Goal: Task Accomplishment & Management: Complete application form

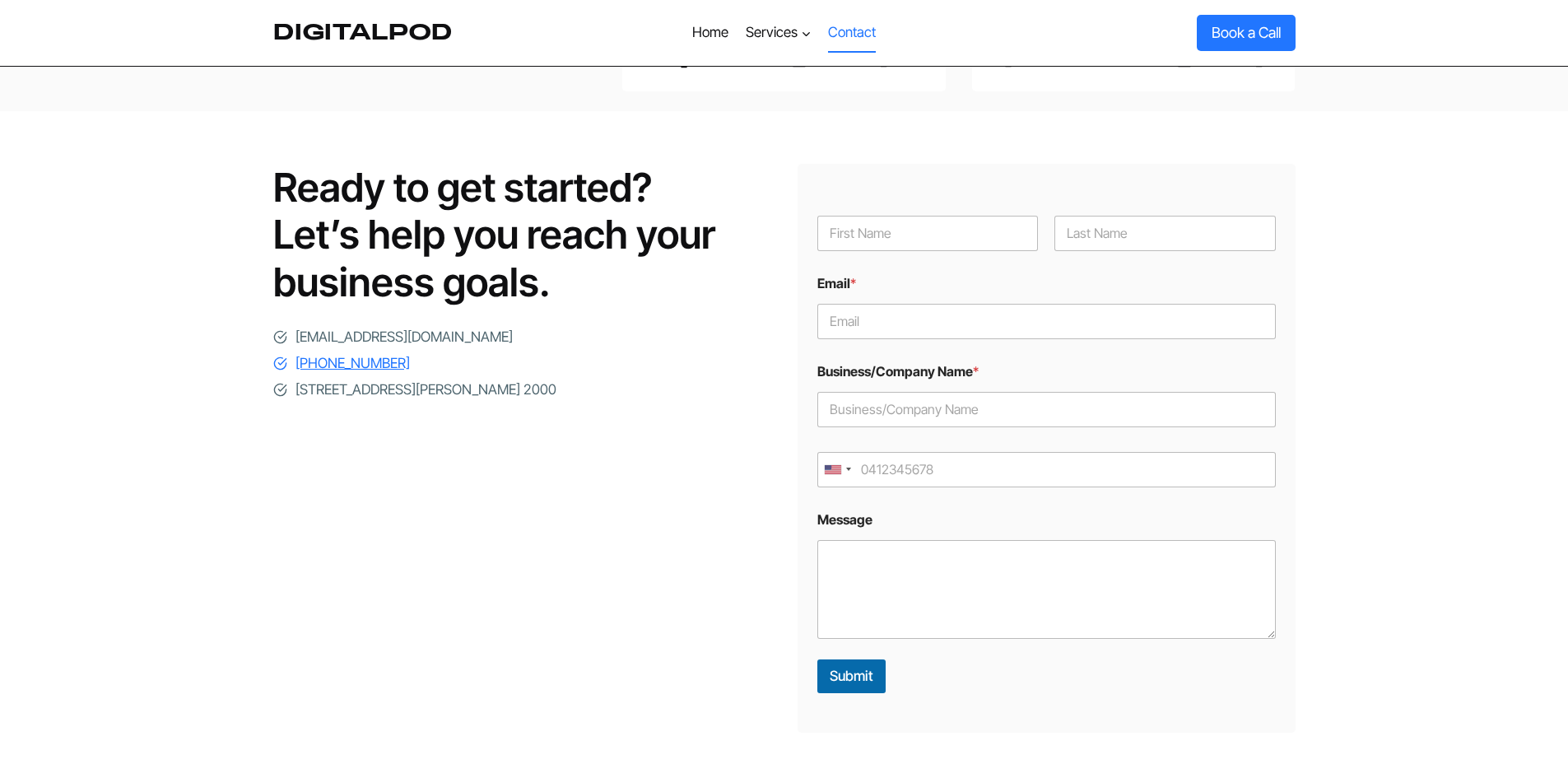
scroll to position [165, 0]
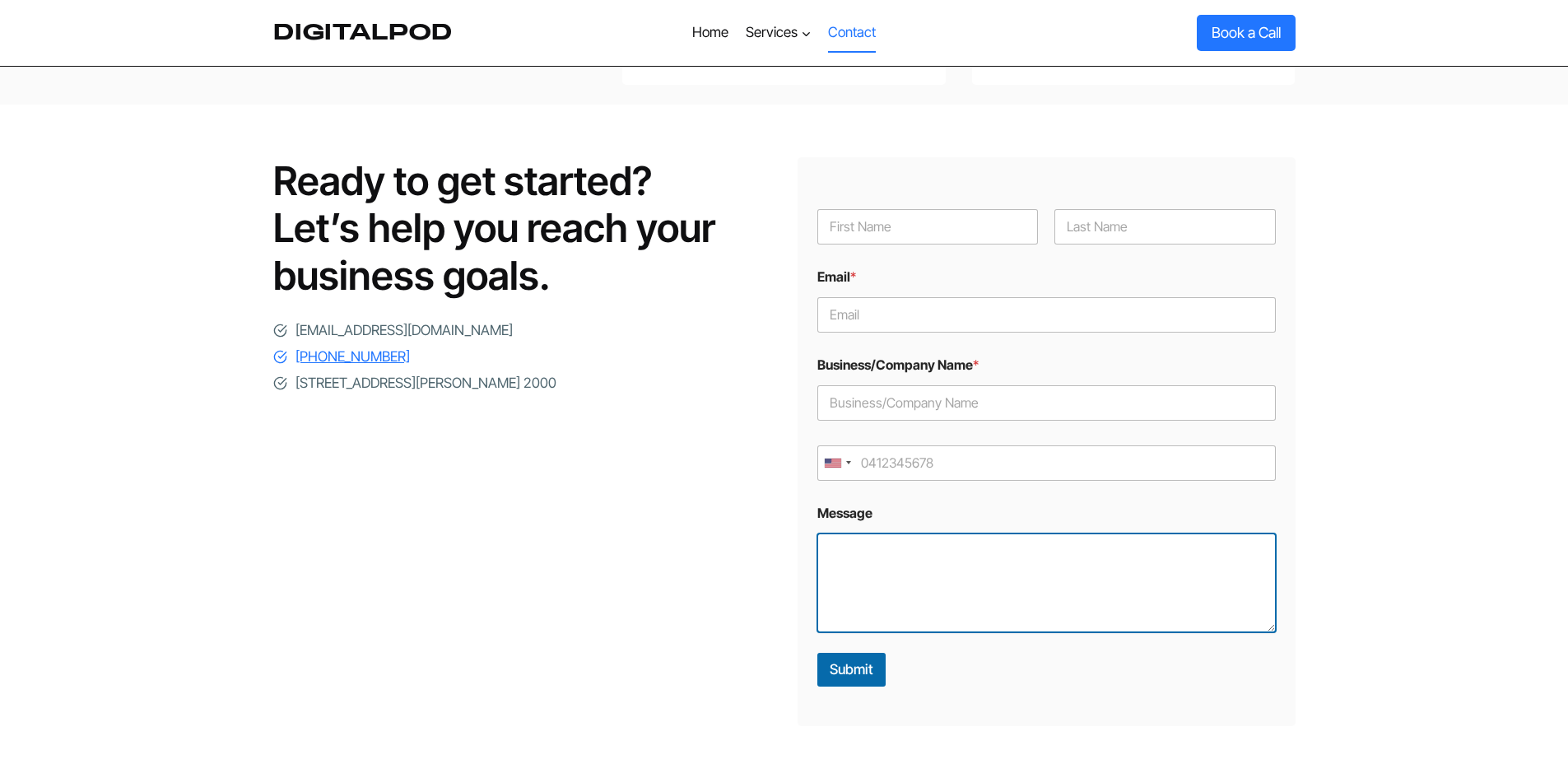
click at [1002, 567] on textarea "Message" at bounding box center [1047, 583] width 458 height 99
paste textarea "Hello! I’m currently looking for a company that has solid expertise and experie…"
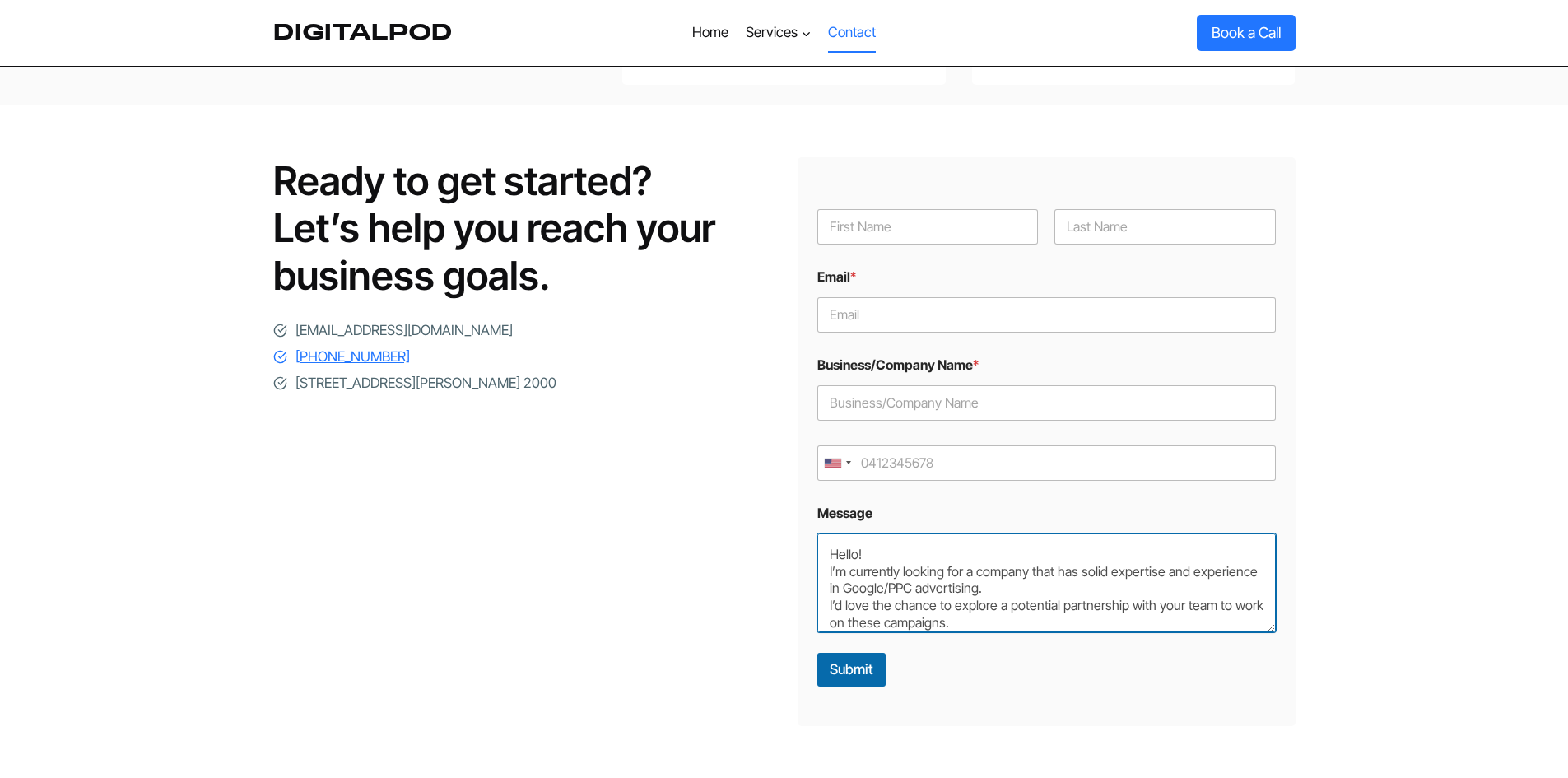
scroll to position [16, 0]
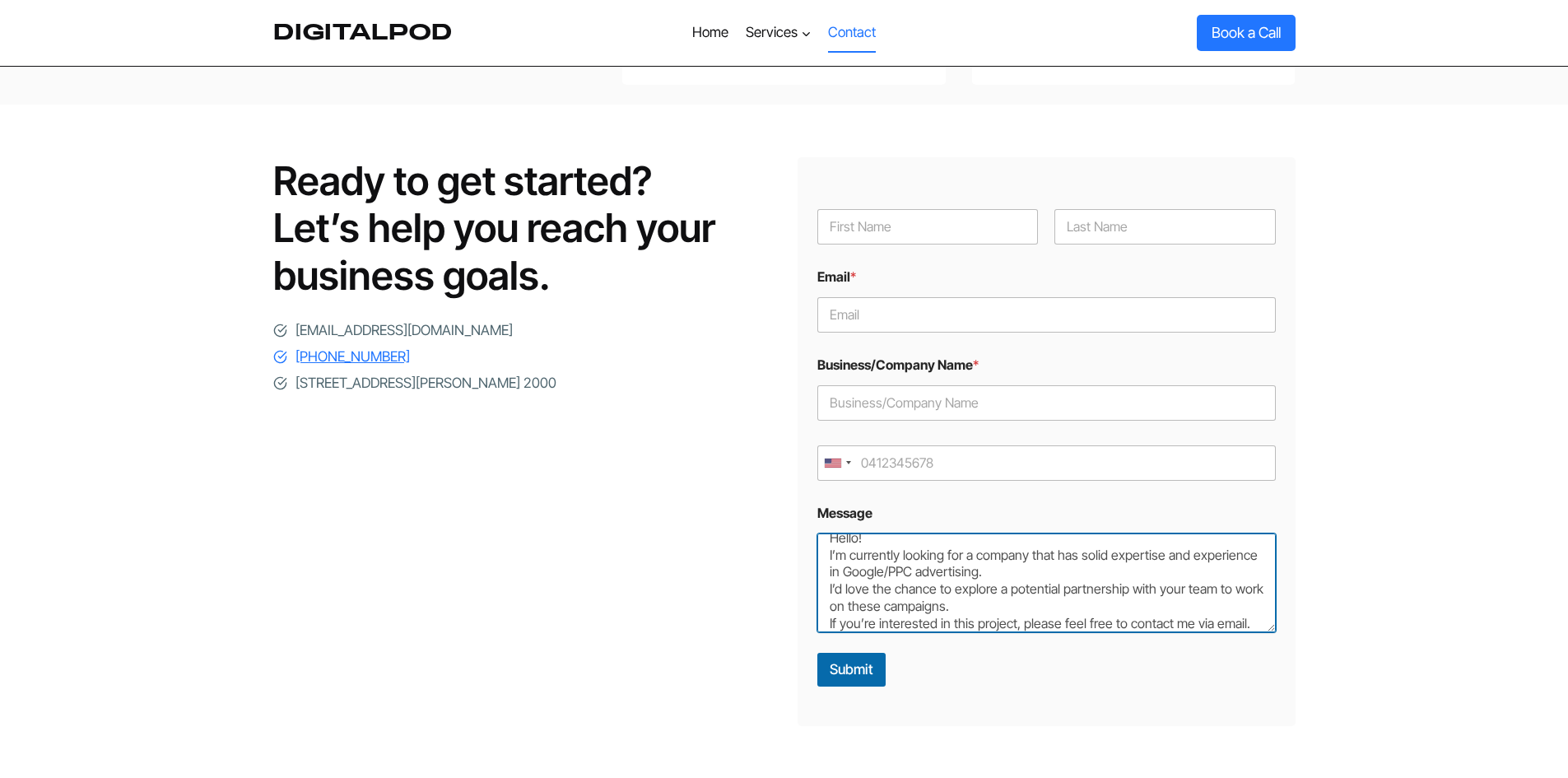
type textarea "Hello! I’m currently looking for a company that has solid expertise and experie…"
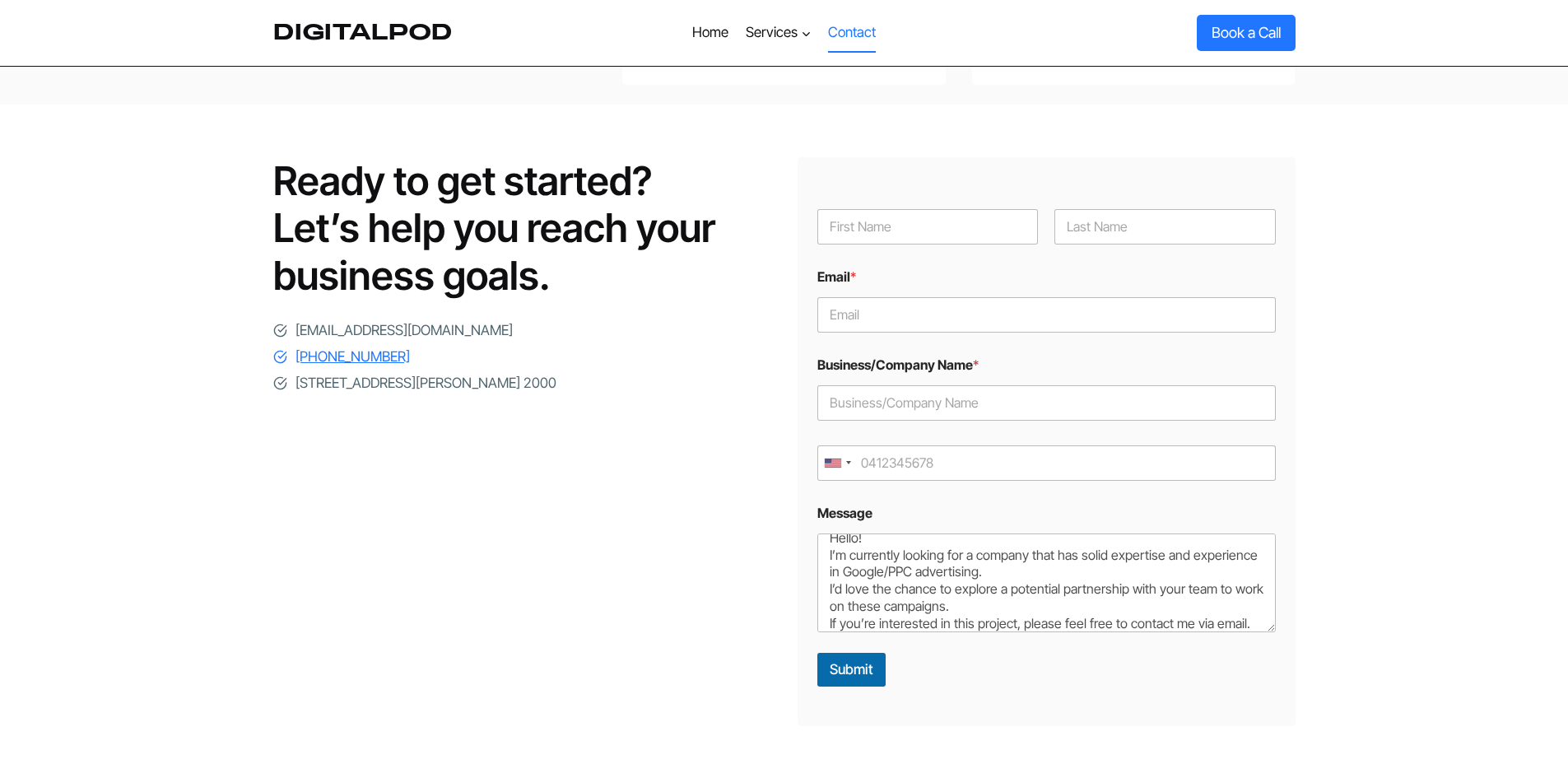
click at [828, 221] on div "Name * First Last" at bounding box center [1047, 227] width 458 height 60
click at [924, 197] on div "Name * First Last" at bounding box center [1047, 227] width 458 height 60
click at [919, 209] on input "First" at bounding box center [927, 227] width 221 height 35
type input "Meagan"
drag, startPoint x: 1132, startPoint y: 195, endPoint x: 1139, endPoint y: 212, distance: 18.4
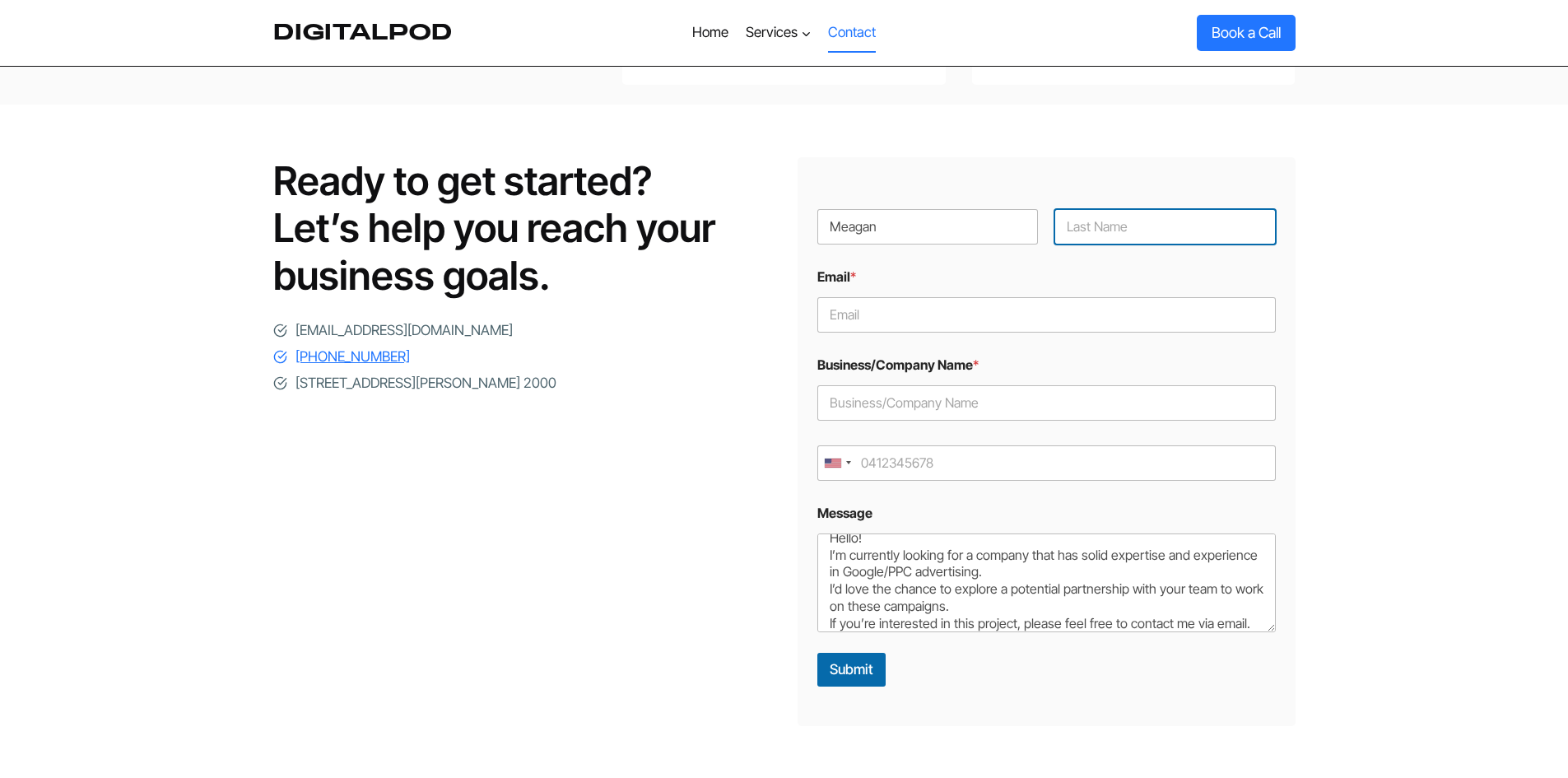
click at [1133, 209] on input "Last" at bounding box center [1165, 227] width 221 height 35
type input "[PERSON_NAME]"
drag, startPoint x: 1147, startPoint y: 245, endPoint x: 992, endPoint y: 255, distance: 155.3
click at [1093, 257] on div "Email *" at bounding box center [1047, 301] width 458 height 88
drag, startPoint x: 992, startPoint y: 255, endPoint x: 884, endPoint y: 285, distance: 112.1
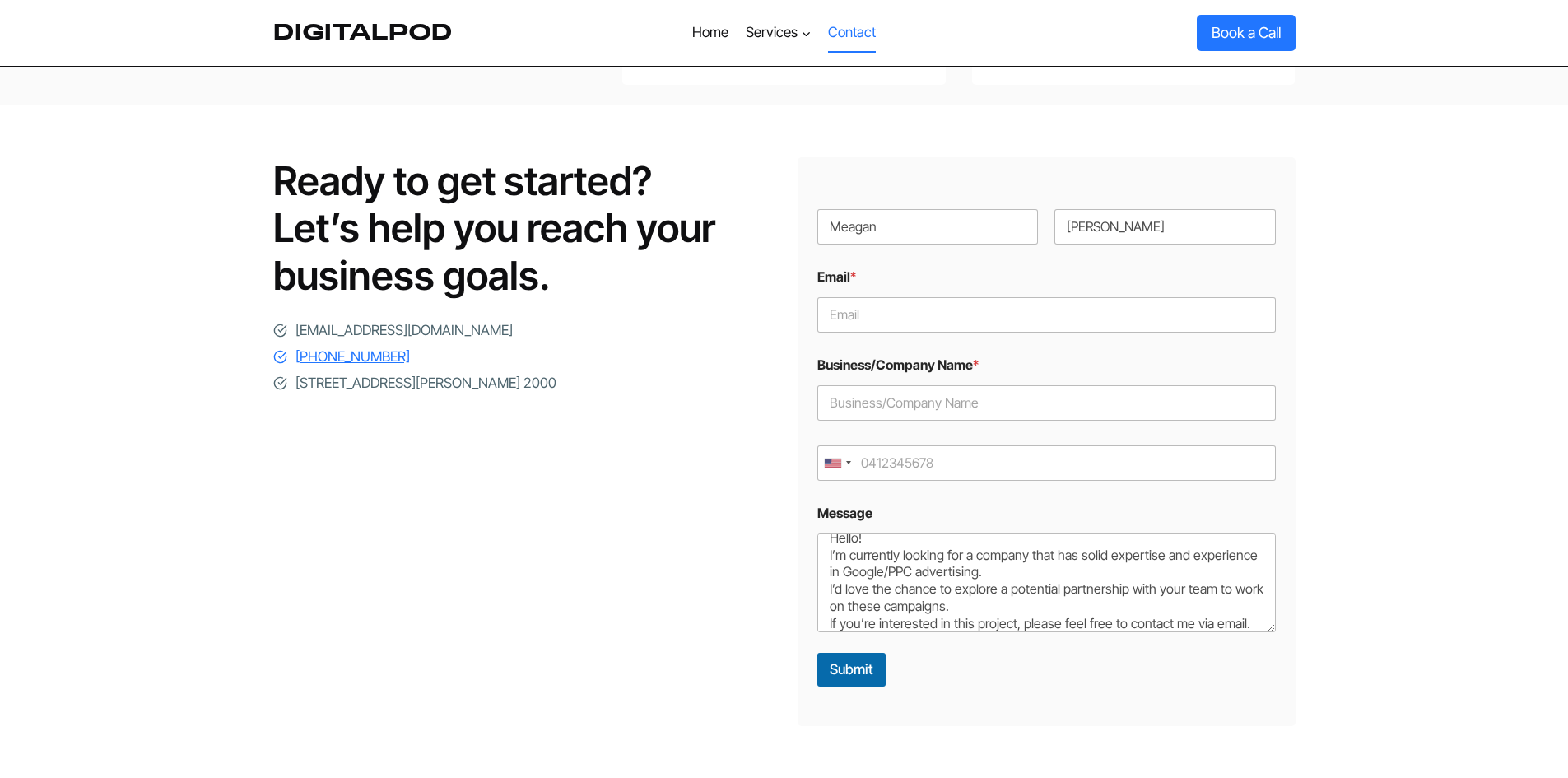
click at [981, 270] on div "Email *" at bounding box center [1047, 301] width 458 height 88
click at [883, 297] on input "Email *" at bounding box center [1047, 314] width 458 height 35
type input "[EMAIL_ADDRESS][DOMAIN_NAME]"
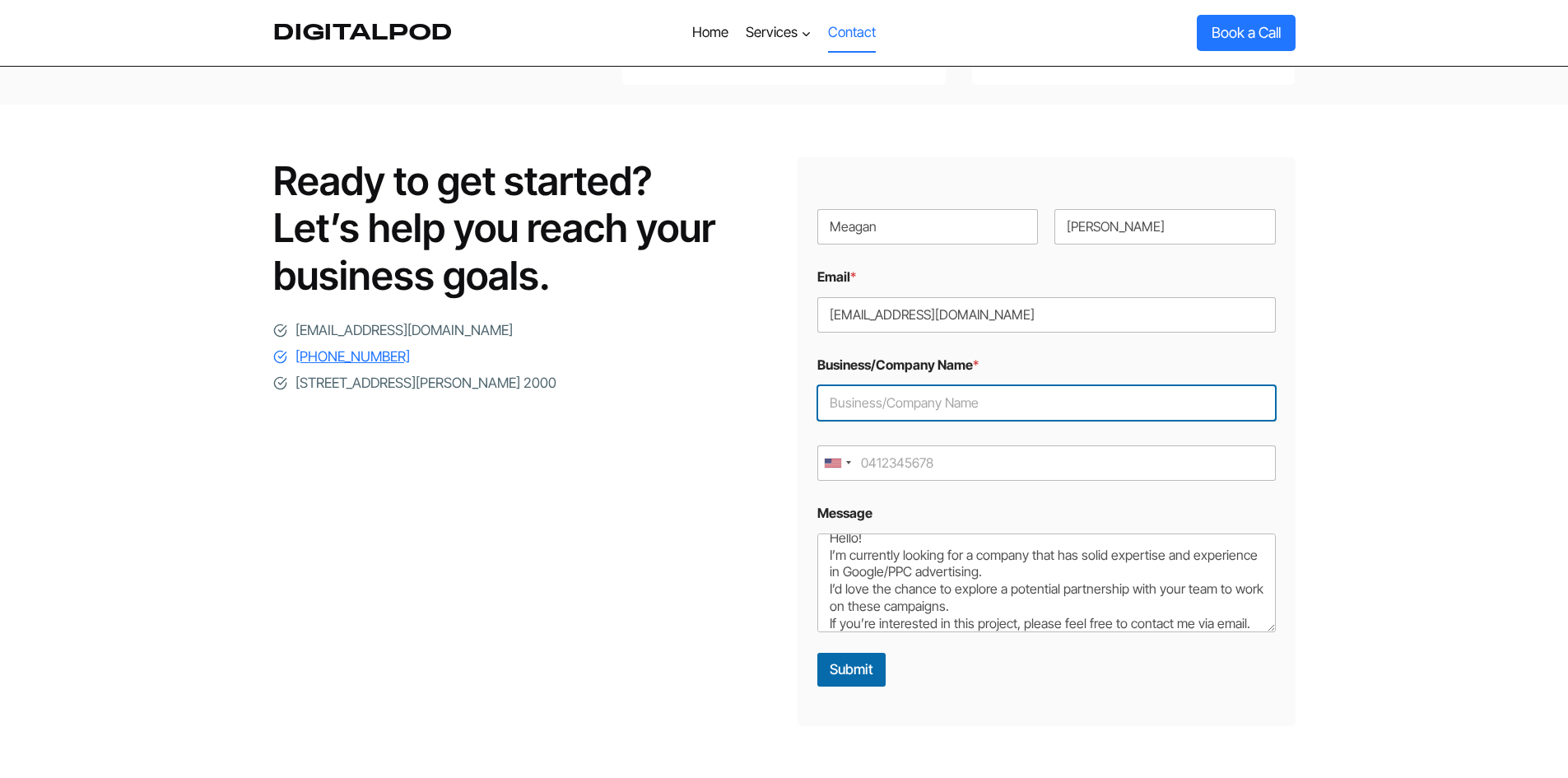
click at [895, 385] on input "Business/Company Name *" at bounding box center [1047, 403] width 458 height 35
drag, startPoint x: 964, startPoint y: 373, endPoint x: 957, endPoint y: 388, distance: 16.6
click at [960, 385] on input "Business/Company Name *" at bounding box center [1047, 403] width 458 height 35
paste input "[PERSON_NAME]"
type input "[PERSON_NAME]"
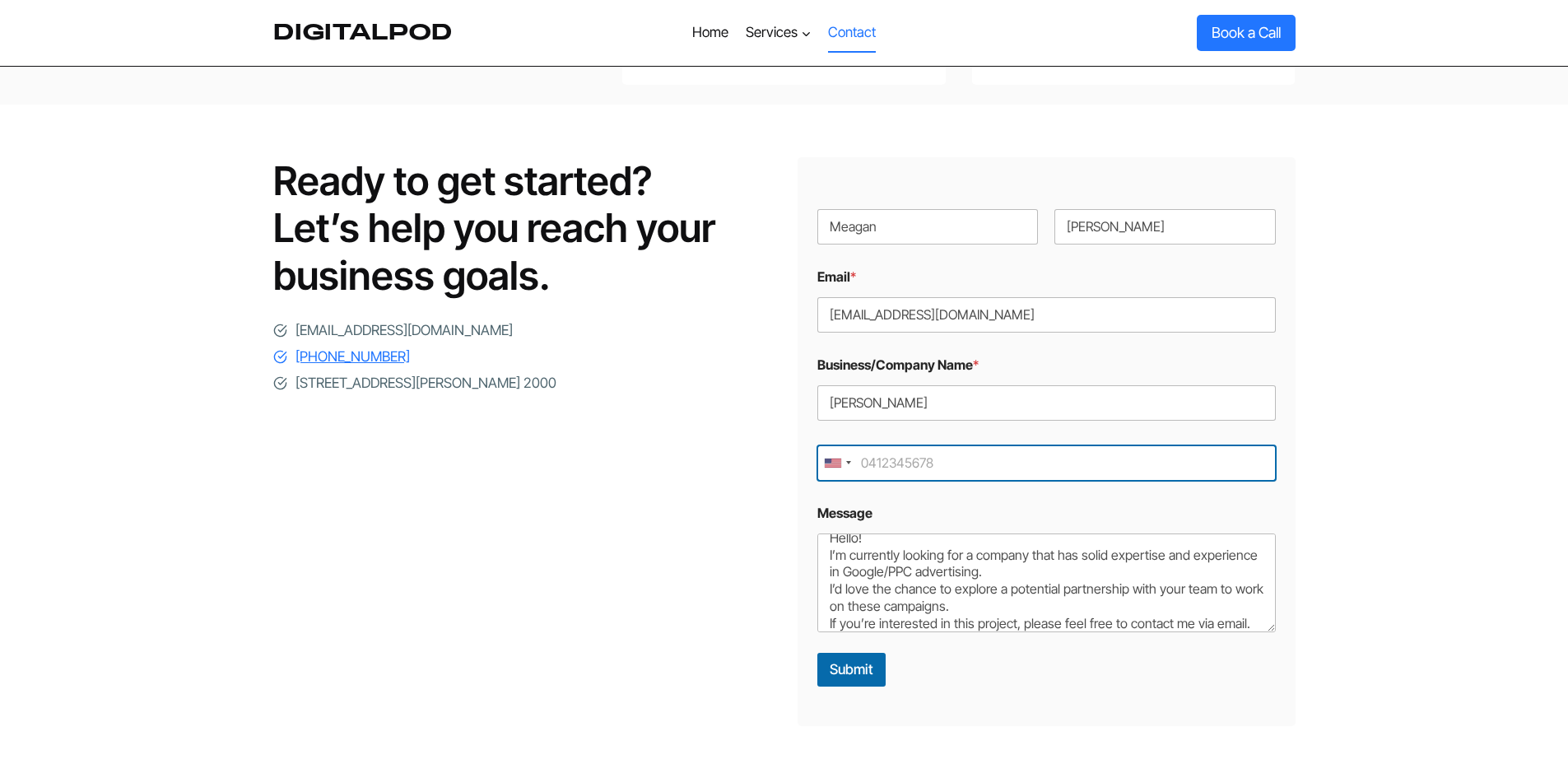
click at [974, 446] on input "Mobile *" at bounding box center [1047, 463] width 458 height 35
paste input "5306084567"
type input "5306084567"
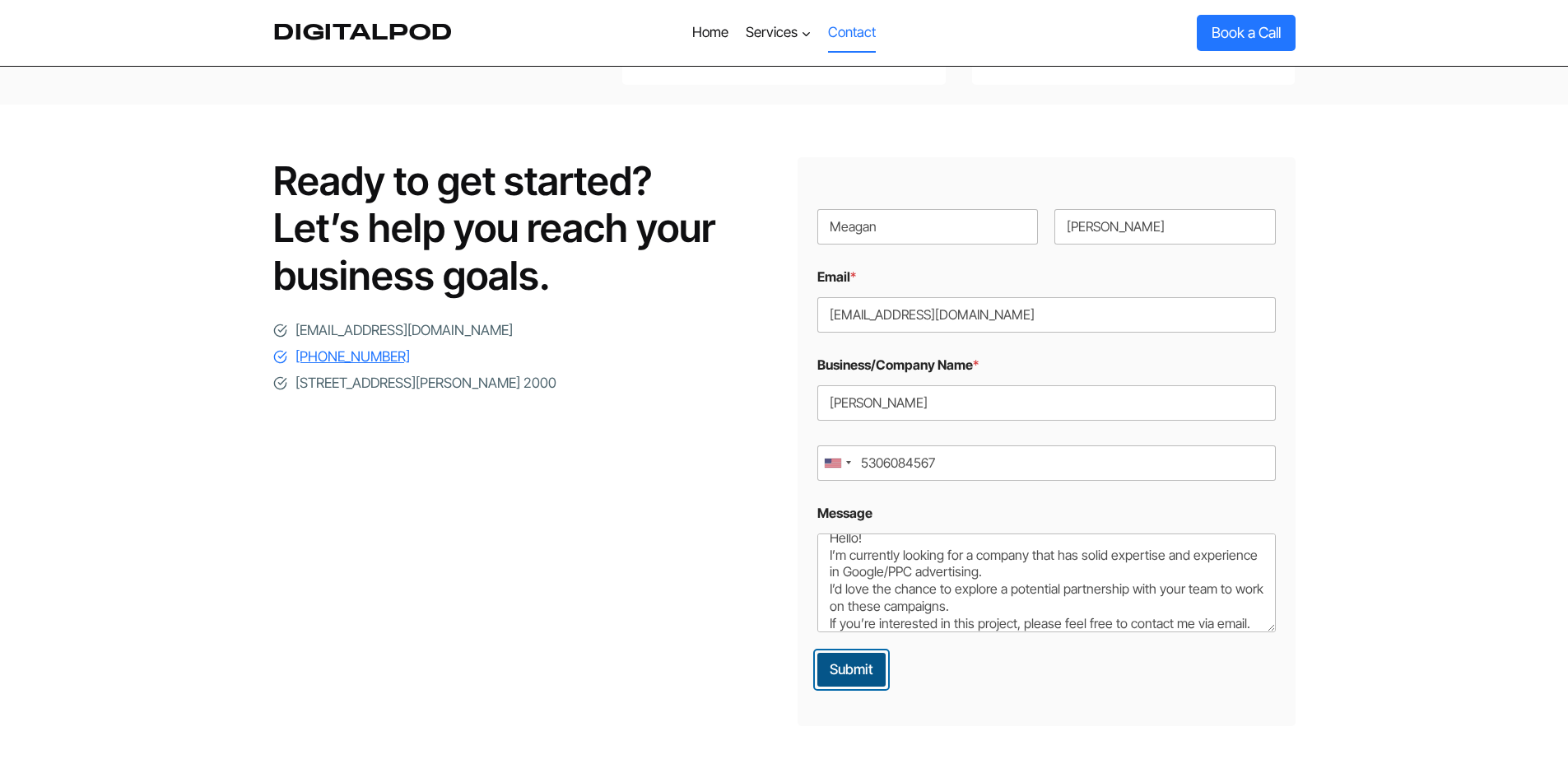
click at [835, 653] on button "Submit" at bounding box center [852, 670] width 69 height 33
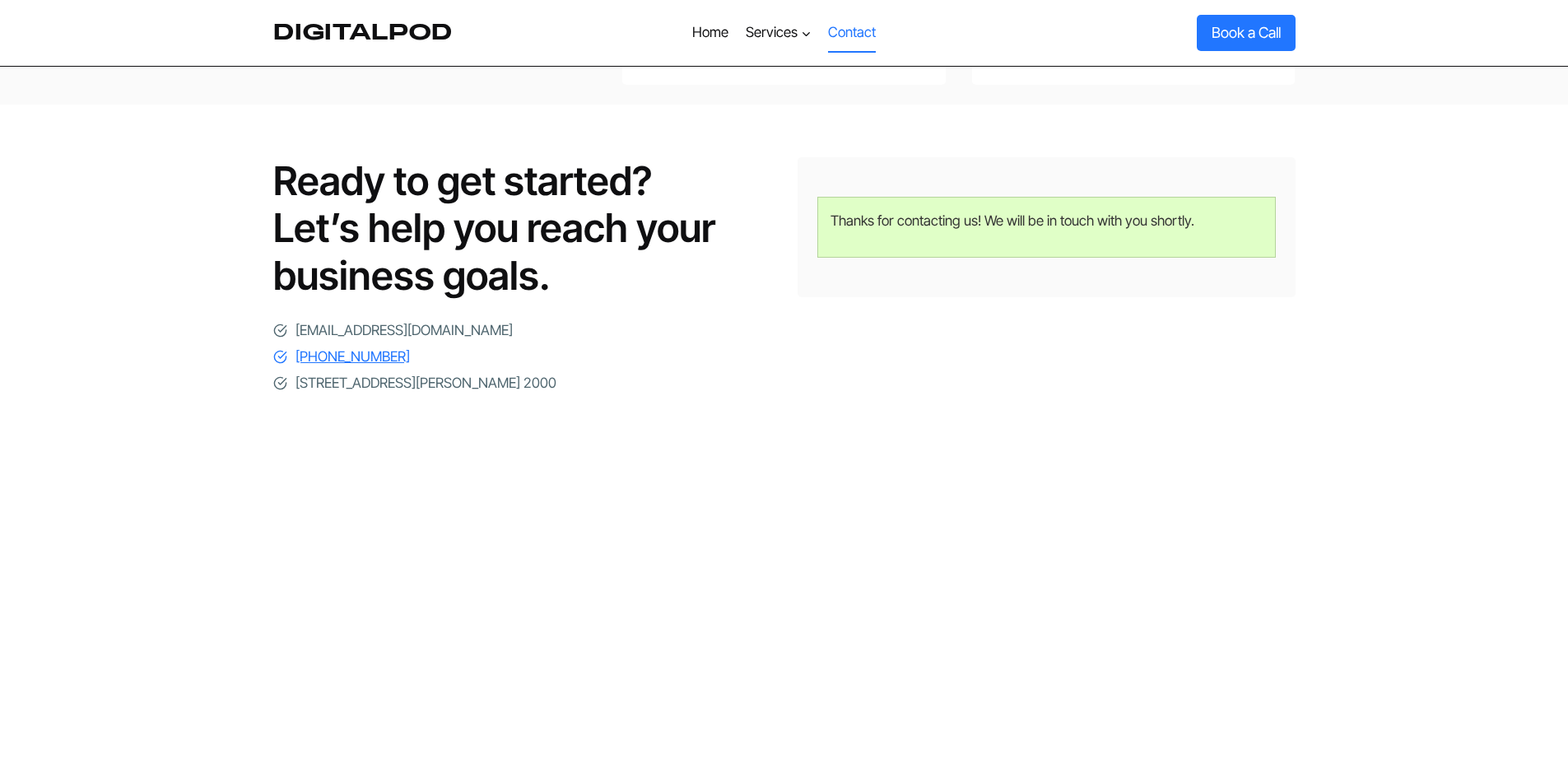
scroll to position [247, 0]
